Goal: Transaction & Acquisition: Purchase product/service

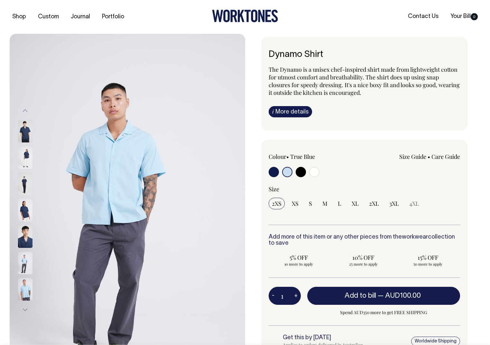
select select "True Blue"
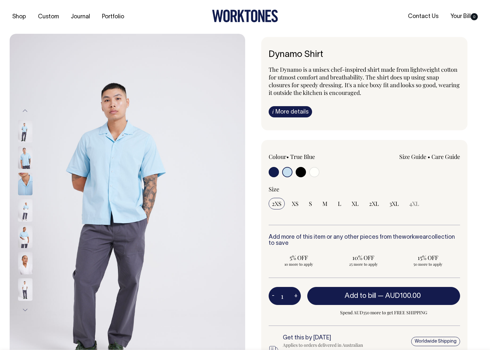
click at [285, 171] on input "radio" at bounding box center [287, 172] width 10 height 10
click at [276, 171] on input "radio" at bounding box center [274, 172] width 10 height 10
radio input "true"
select select "Dark Navy"
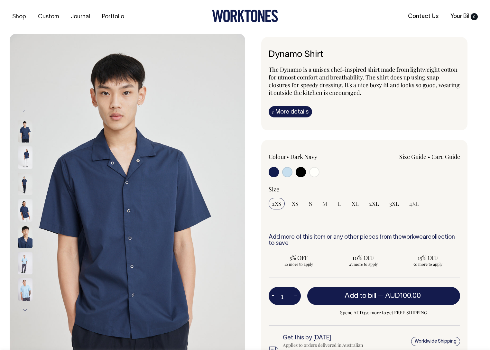
click at [287, 172] on input "radio" at bounding box center [287, 172] width 10 height 10
radio input "true"
select select "True Blue"
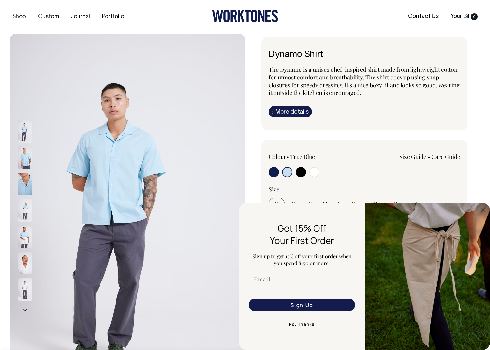
click at [271, 171] on input "radio" at bounding box center [274, 172] width 10 height 10
radio input "true"
select select "Dark Navy"
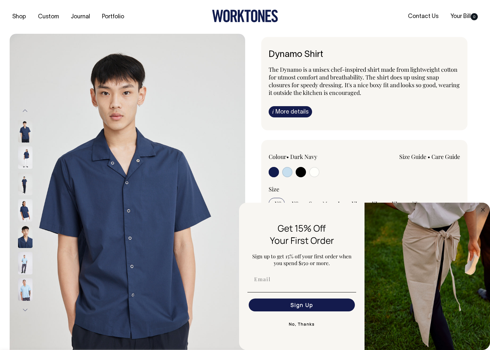
click at [285, 171] on input "radio" at bounding box center [287, 172] width 10 height 10
radio input "true"
select select "True Blue"
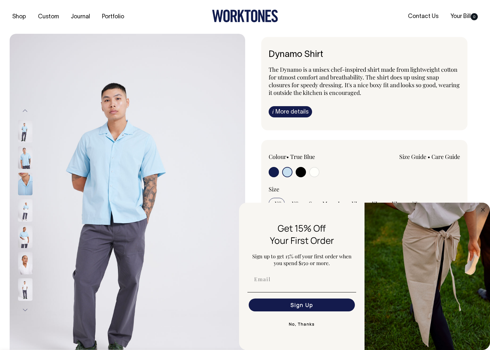
click at [276, 171] on input "radio" at bounding box center [274, 172] width 10 height 10
radio input "true"
select select "Dark Navy"
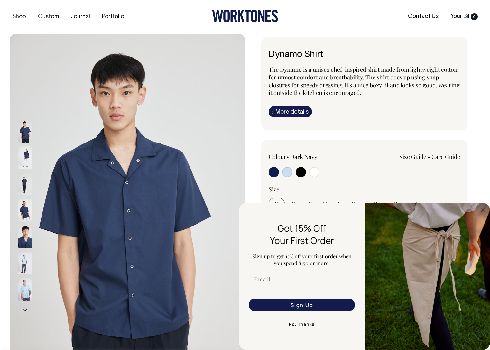
click at [26, 157] on img at bounding box center [25, 157] width 14 height 23
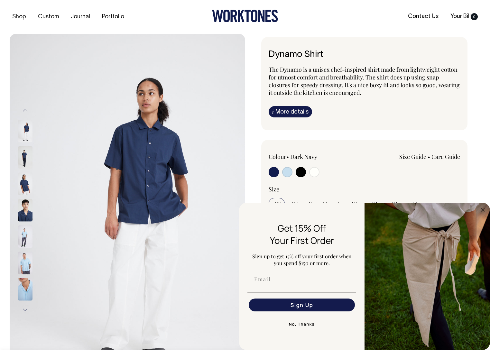
click at [154, 170] on img at bounding box center [128, 210] width 236 height 353
click at [24, 157] on img at bounding box center [25, 157] width 14 height 23
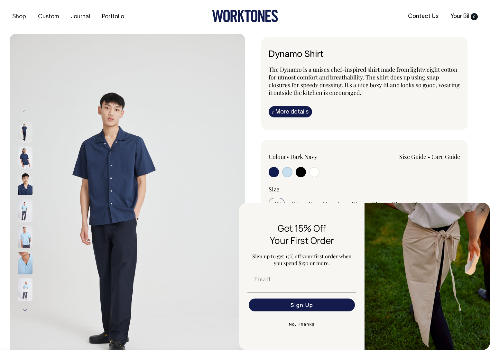
click at [26, 211] on img at bounding box center [25, 210] width 14 height 23
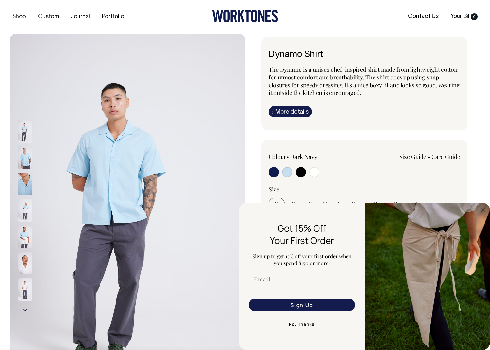
click at [28, 211] on img at bounding box center [25, 210] width 14 height 23
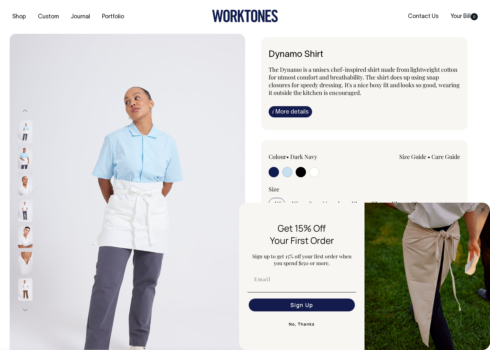
click at [27, 234] on img at bounding box center [25, 237] width 14 height 23
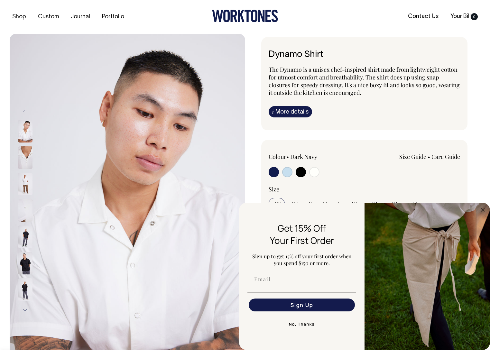
click at [20, 242] on img at bounding box center [25, 237] width 14 height 23
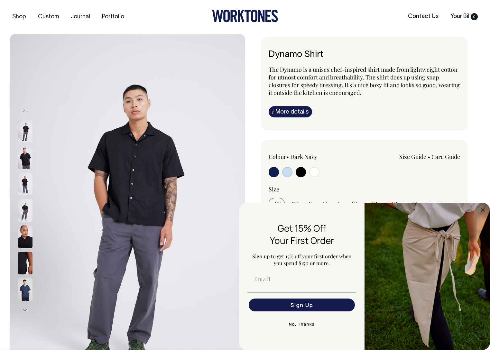
click at [23, 242] on img at bounding box center [25, 237] width 14 height 23
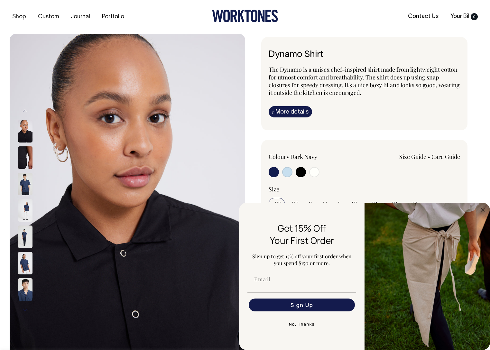
click at [27, 238] on img at bounding box center [25, 237] width 14 height 23
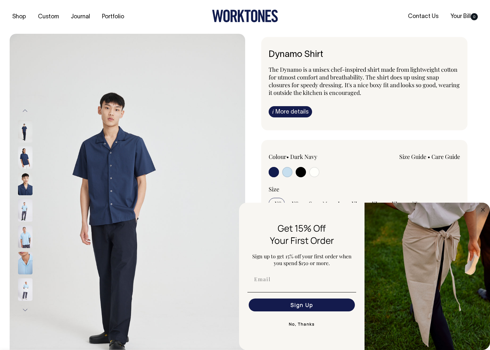
click at [24, 310] on button "Next" at bounding box center [25, 310] width 10 height 14
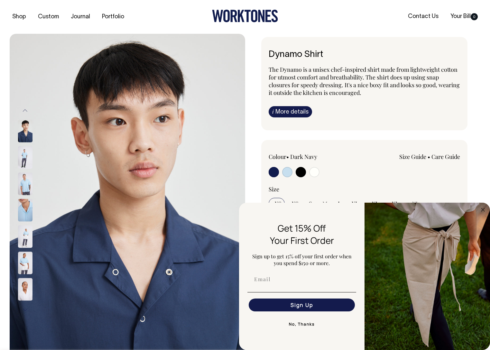
click at [24, 310] on button "Next" at bounding box center [25, 310] width 10 height 14
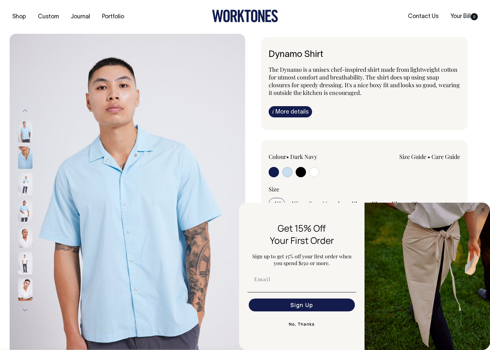
click at [24, 310] on button "Next" at bounding box center [25, 310] width 10 height 14
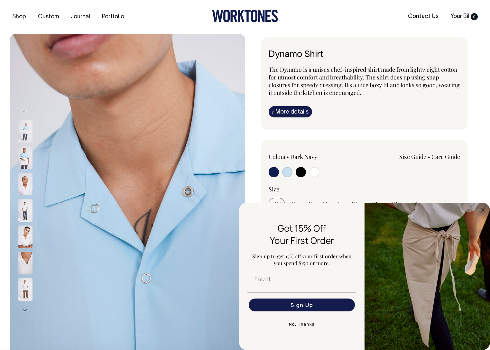
click at [24, 310] on button "Next" at bounding box center [25, 310] width 10 height 14
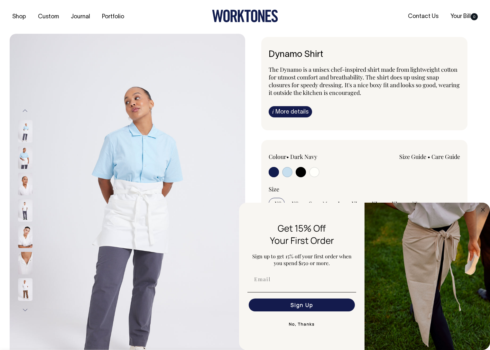
click at [24, 310] on button "Next" at bounding box center [25, 310] width 10 height 14
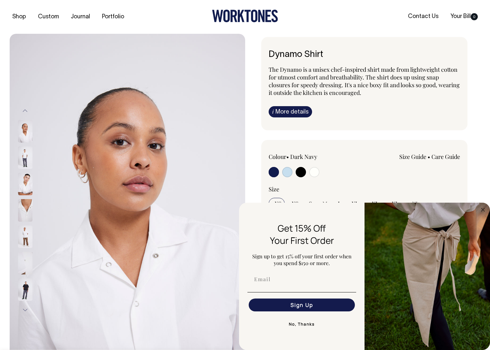
click at [24, 310] on button "Next" at bounding box center [25, 310] width 10 height 14
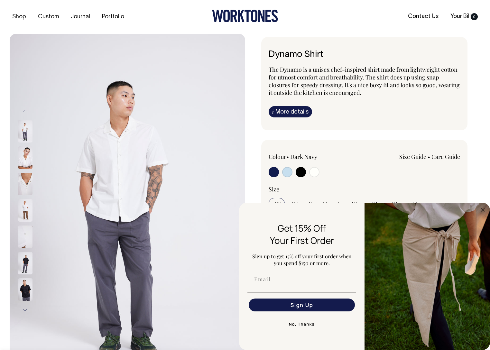
click at [24, 310] on button "Next" at bounding box center [25, 310] width 10 height 14
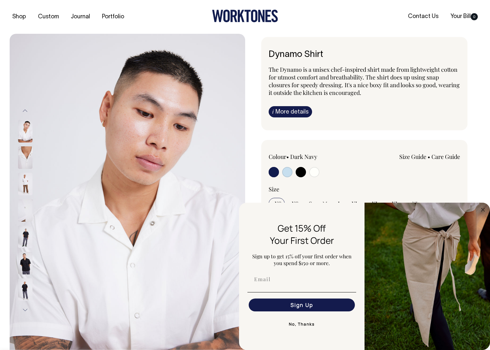
click at [25, 291] on img at bounding box center [25, 289] width 14 height 23
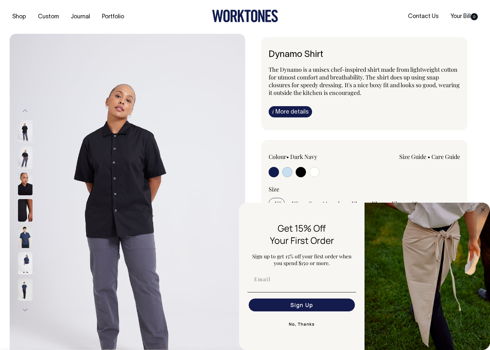
click at [26, 242] on img at bounding box center [25, 237] width 14 height 23
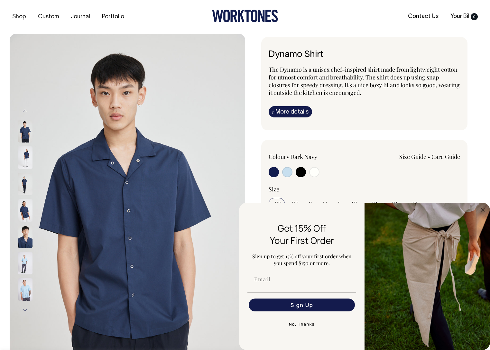
click at [28, 285] on img at bounding box center [25, 289] width 14 height 23
